Goal: Task Accomplishment & Management: Complete application form

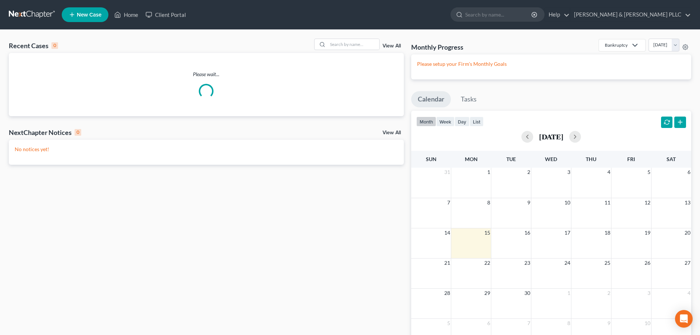
click at [80, 22] on link "New Case" at bounding box center [85, 14] width 47 height 15
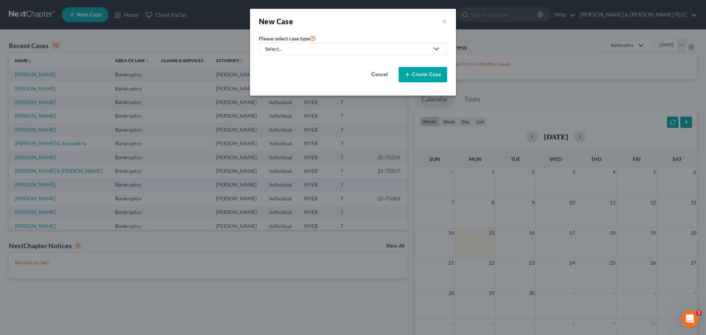
click at [332, 52] on div "Select..." at bounding box center [347, 48] width 164 height 7
click at [275, 67] on link "Bankruptcy" at bounding box center [279, 63] width 40 height 11
select select "53"
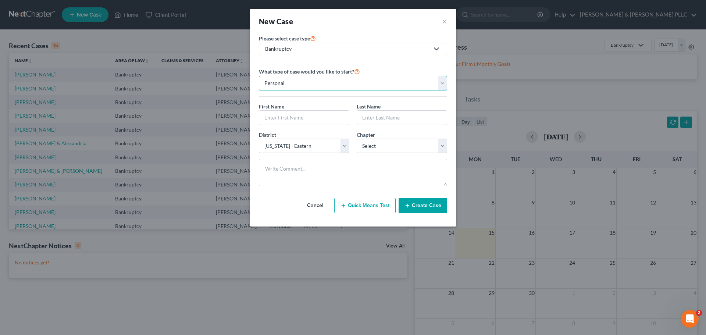
click at [359, 82] on select "Personal Business" at bounding box center [353, 83] width 188 height 15
click at [302, 120] on input "text" at bounding box center [304, 118] width 90 height 14
type input "[PERSON_NAME]"
type input "Lojeski"
click at [386, 146] on select "Select 7 11 12 13" at bounding box center [401, 146] width 90 height 15
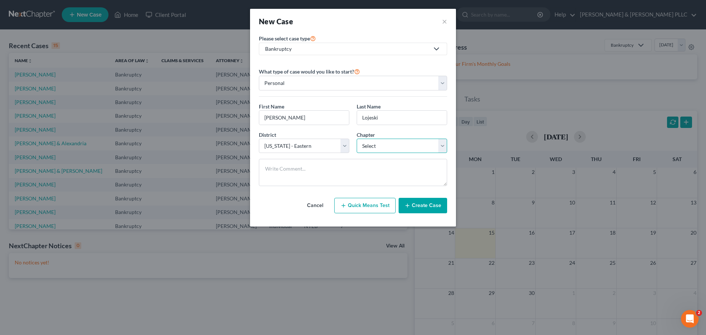
select select "0"
click at [356, 139] on select "Select 7 11 12 13" at bounding box center [401, 146] width 90 height 15
click at [423, 210] on button "Create Case" at bounding box center [422, 205] width 49 height 15
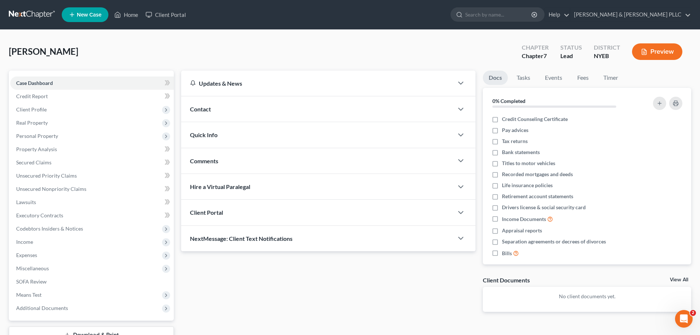
drag, startPoint x: 270, startPoint y: 210, endPoint x: 262, endPoint y: 211, distance: 8.1
click at [271, 210] on div "Client Portal" at bounding box center [317, 212] width 272 height 25
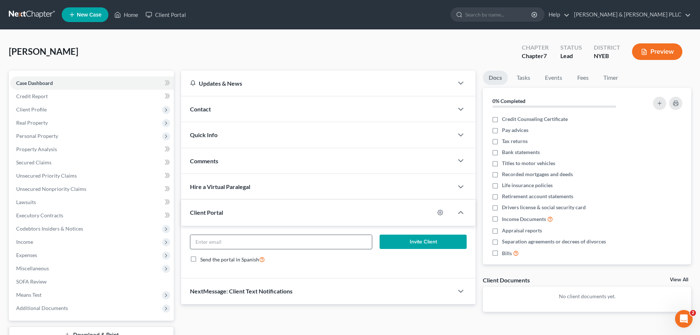
click at [247, 244] on input "email" at bounding box center [280, 242] width 181 height 14
paste input "[EMAIL_ADDRESS][DOMAIN_NAME]"
type input "[EMAIL_ADDRESS][DOMAIN_NAME]"
click at [409, 244] on button "Invite Client" at bounding box center [423, 241] width 87 height 15
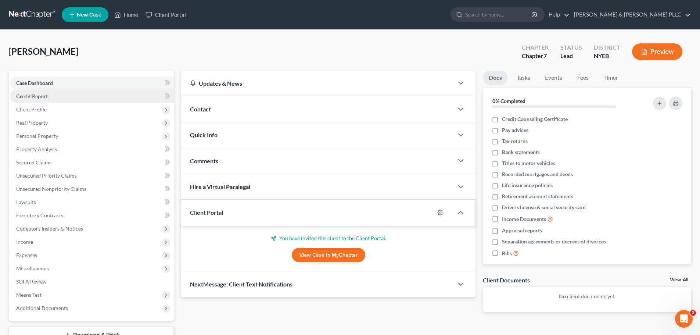
click at [87, 95] on link "Credit Report" at bounding box center [92, 96] width 164 height 13
